Goal: Navigation & Orientation: Find specific page/section

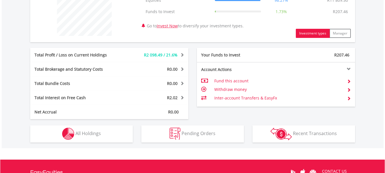
scroll to position [246, 0]
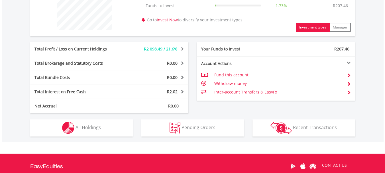
drag, startPoint x: 388, startPoint y: 21, endPoint x: 389, endPoint y: 112, distance: 91.3
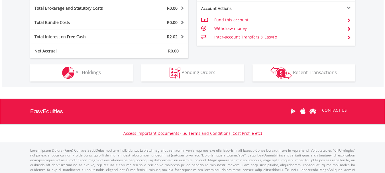
scroll to position [297, 0]
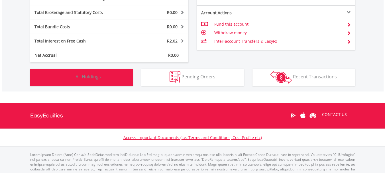
click at [104, 78] on button "Holdings All Holdings" at bounding box center [81, 77] width 103 height 17
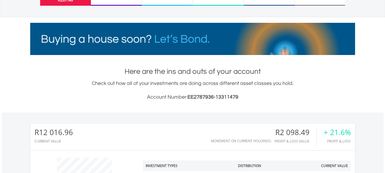
scroll to position [0, 0]
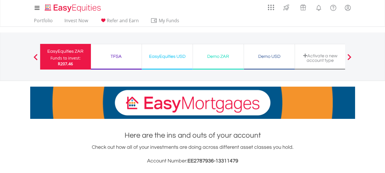
click at [59, 53] on div "EasyEquities ZAR" at bounding box center [66, 51] width 44 height 8
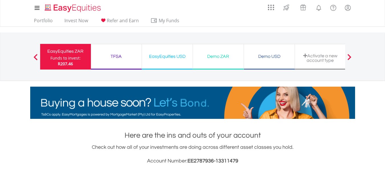
scroll to position [55, 108]
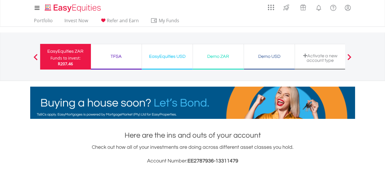
click at [35, 58] on span at bounding box center [36, 57] width 4 height 6
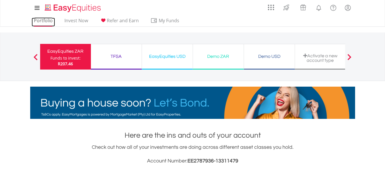
click at [40, 20] on link "Portfolio" at bounding box center [43, 22] width 23 height 9
